Goal: Task Accomplishment & Management: Use online tool/utility

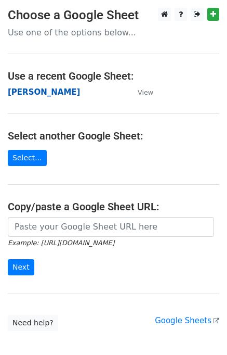
click at [17, 94] on strong "[PERSON_NAME]" at bounding box center [44, 91] width 72 height 9
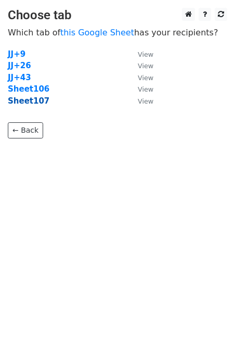
click at [34, 102] on strong "Sheet107" at bounding box center [29, 100] width 42 height 9
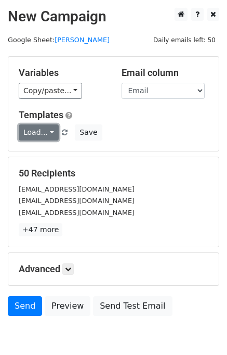
click at [38, 130] on link "Load..." at bounding box center [39, 132] width 40 height 16
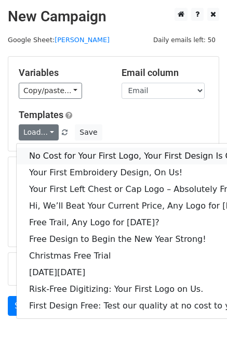
click at [58, 155] on link "No Cost for Your First Logo, Your First Design Is On Us!" at bounding box center [142, 156] width 251 height 17
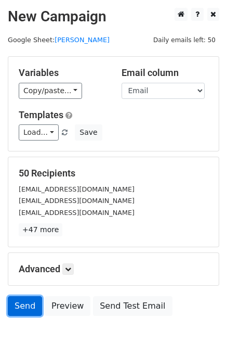
click at [22, 300] on link "Send" at bounding box center [25, 306] width 34 height 20
